Goal: Obtain resource: Obtain resource

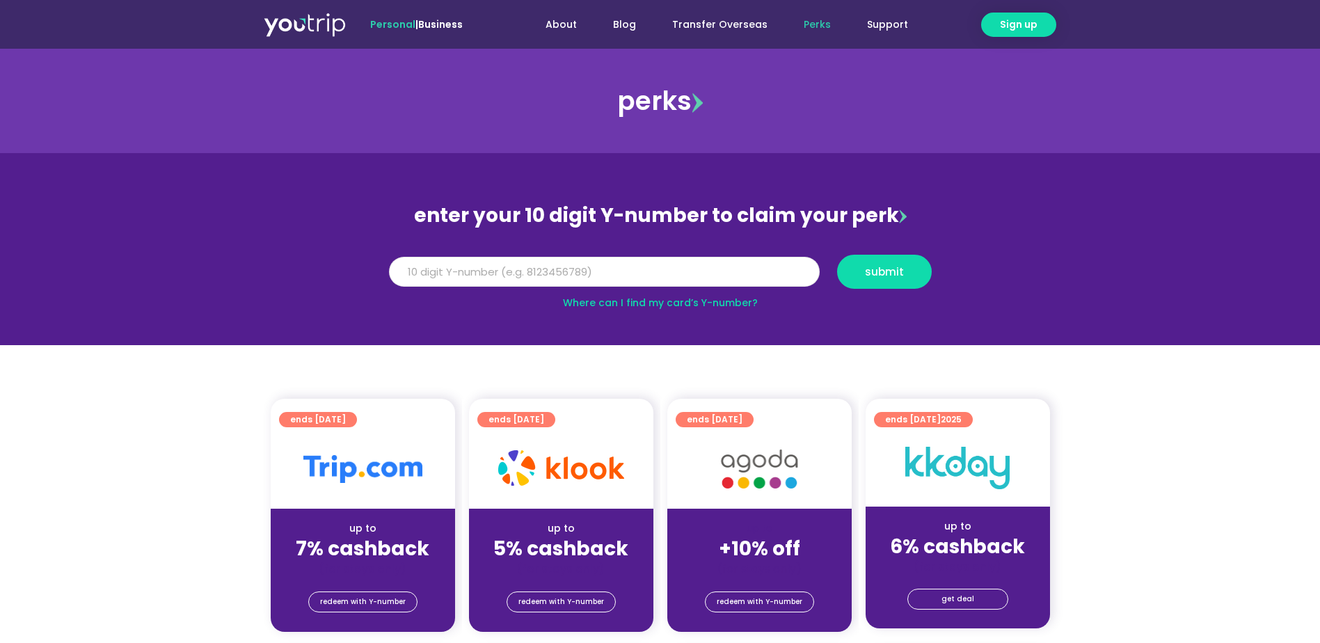
click at [618, 271] on input "Y Number" at bounding box center [604, 272] width 431 height 31
type input "8"
type input "9"
type input "8113344751"
click at [873, 275] on span "submit" at bounding box center [884, 271] width 39 height 10
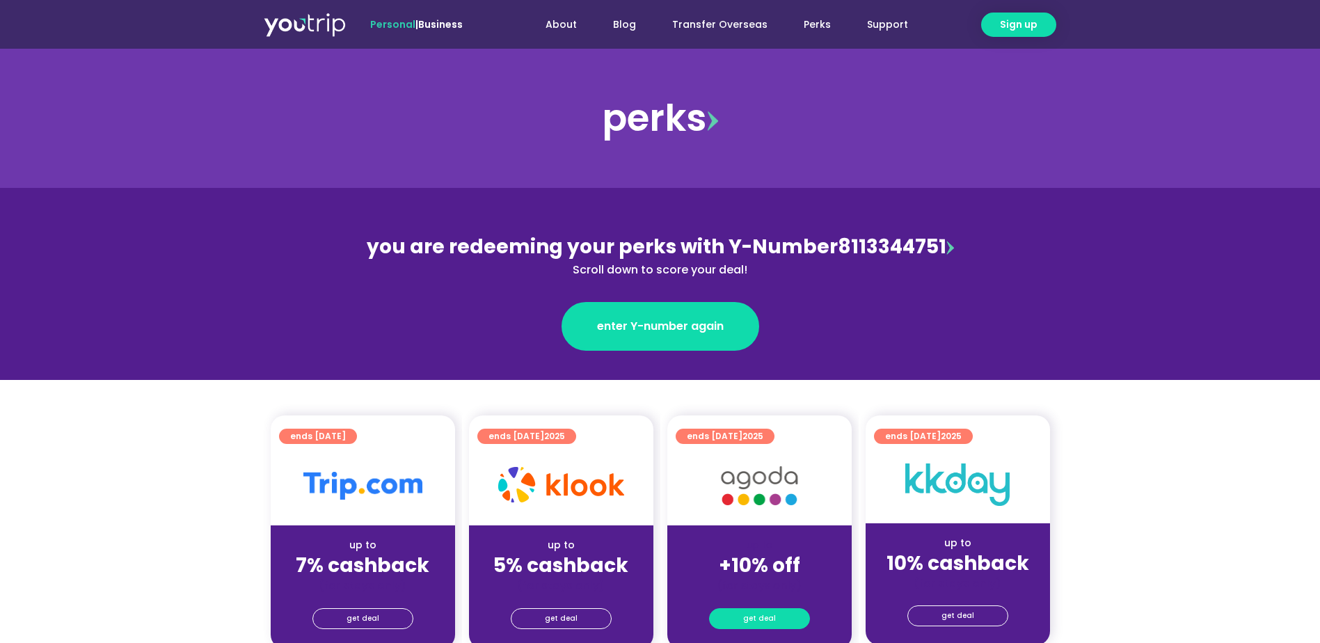
click at [763, 610] on span "get deal" at bounding box center [759, 618] width 33 height 19
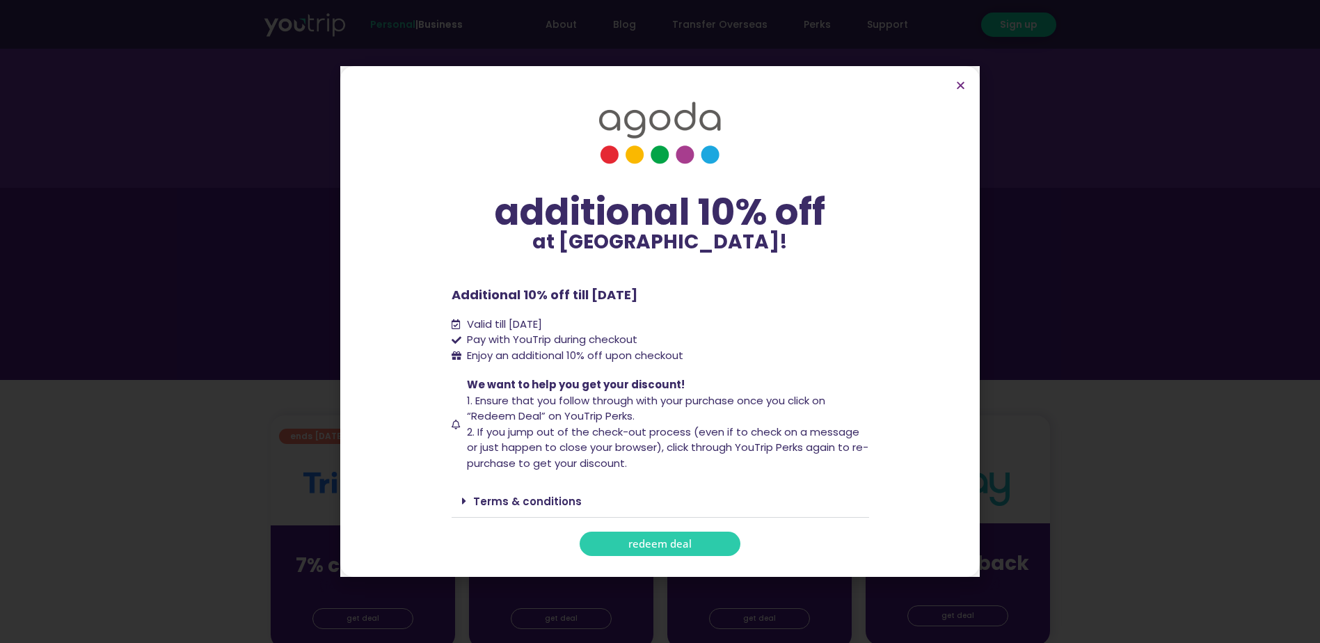
click at [664, 538] on span "redeem deal" at bounding box center [659, 543] width 63 height 10
